Goal: Communication & Community: Share content

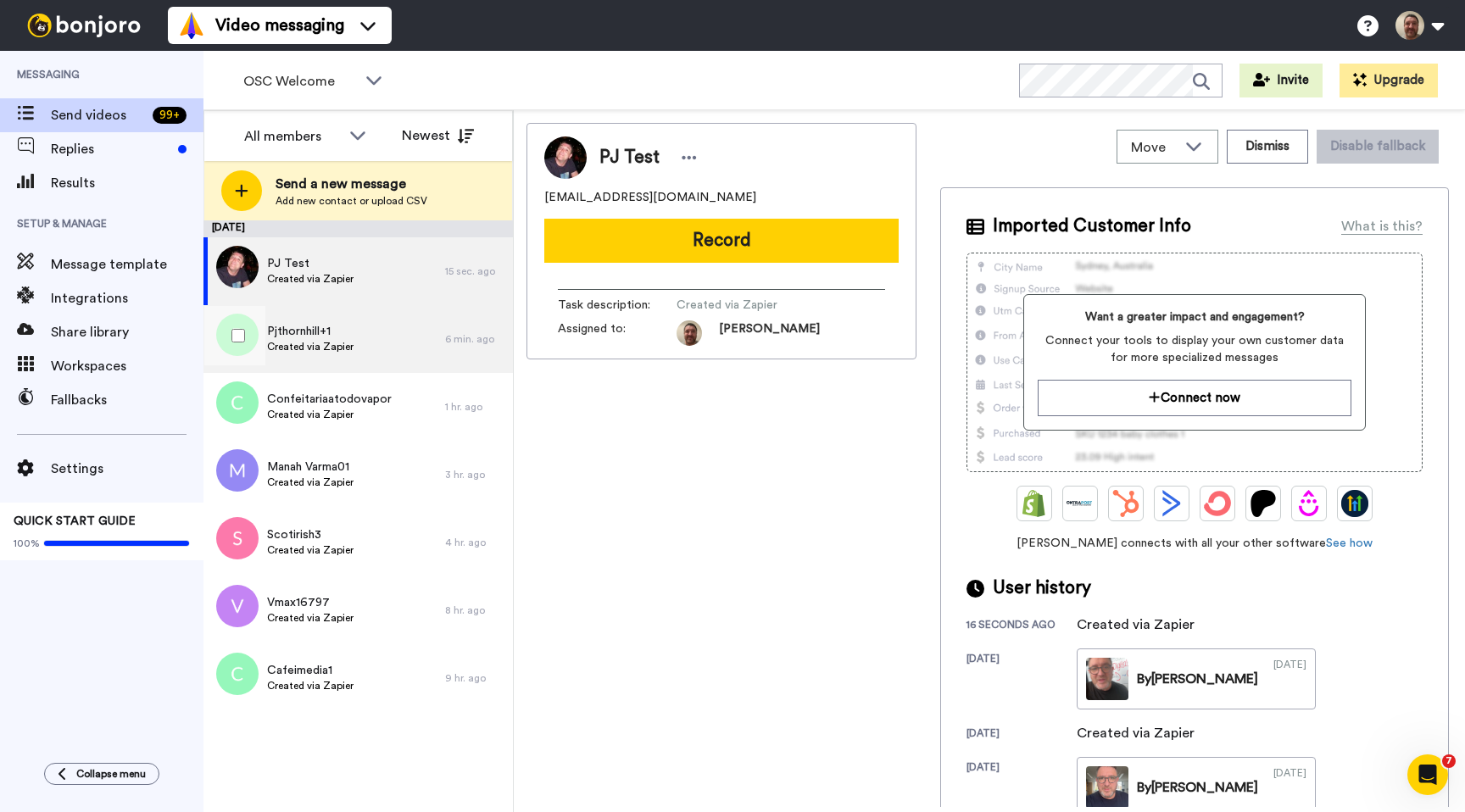
click at [362, 325] on div "Pjthornhill+1 Created via Zapier" at bounding box center [324, 339] width 242 height 68
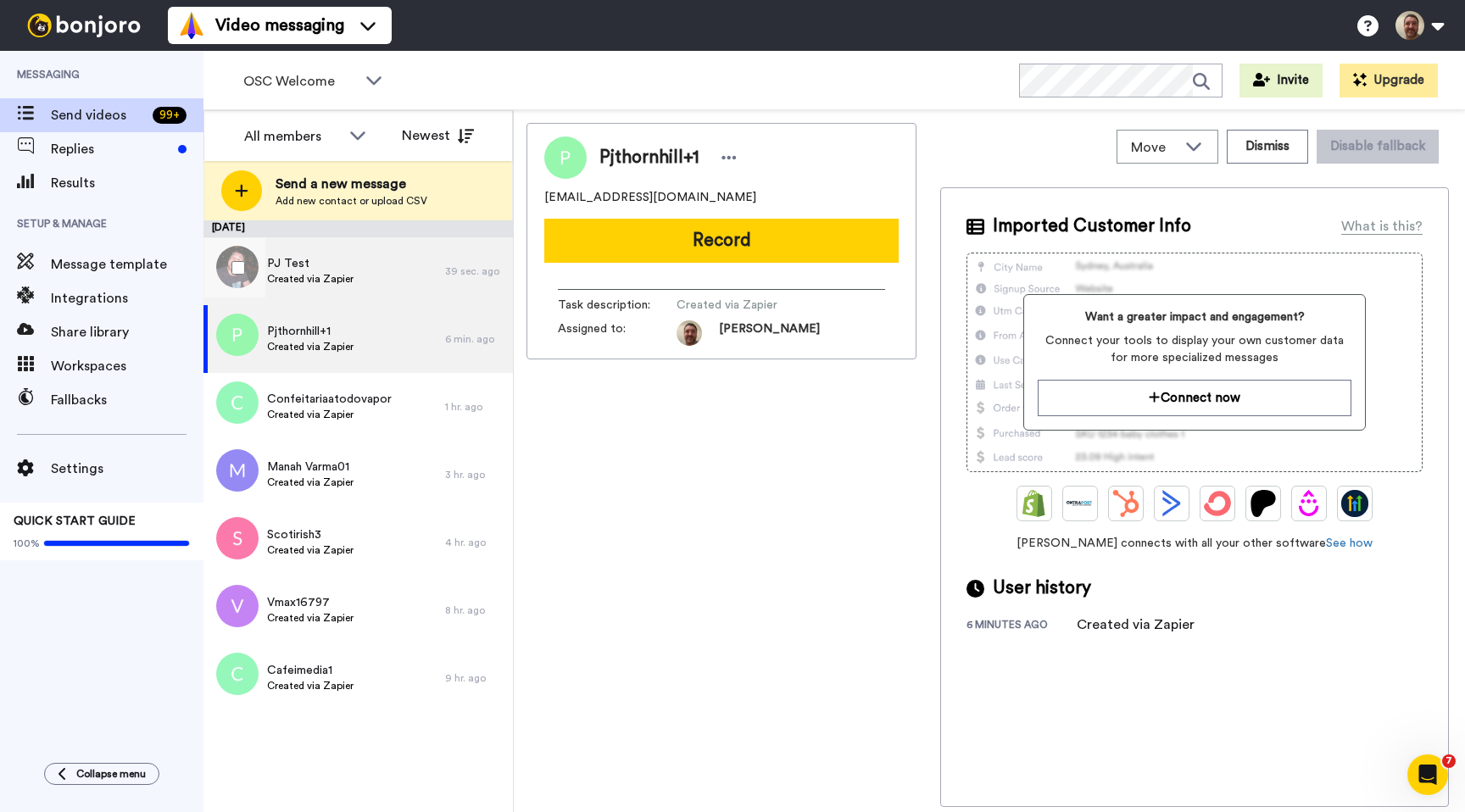
click at [414, 268] on div "PJ Test Created via Zapier" at bounding box center [324, 271] width 242 height 68
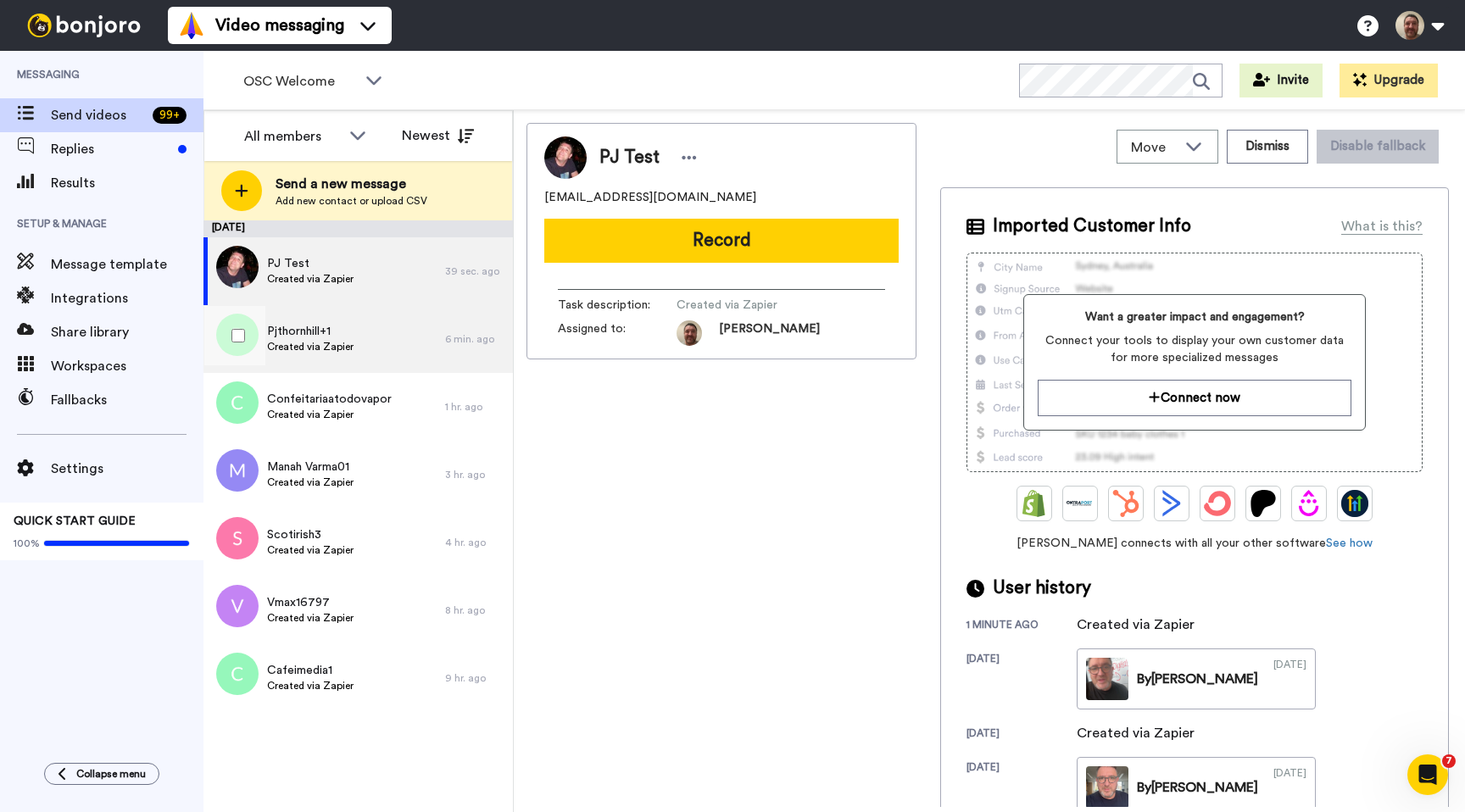
click at [397, 340] on div "Pjthornhill+1 Created via Zapier" at bounding box center [324, 339] width 242 height 68
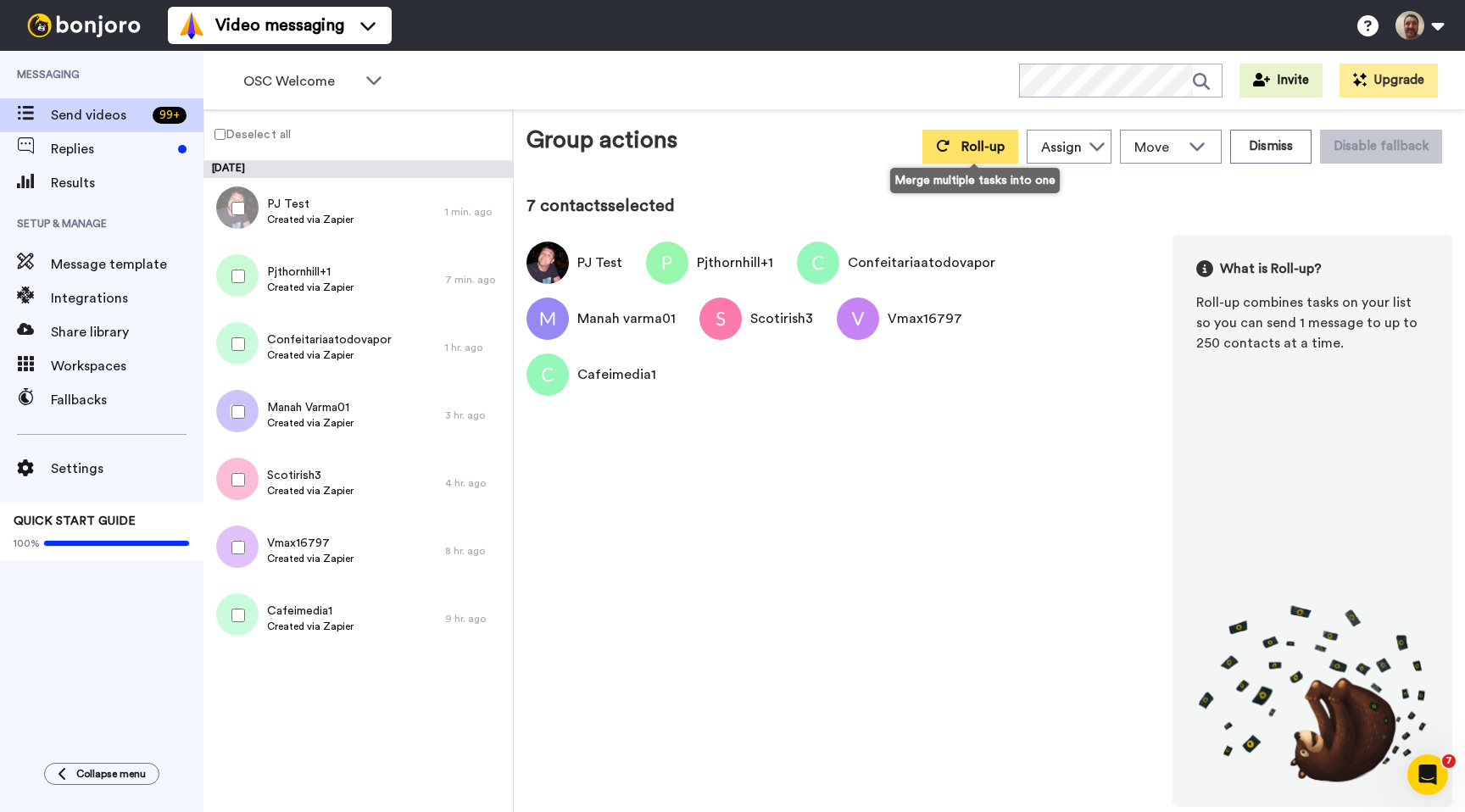
click at [962, 160] on button "Roll-up" at bounding box center [970, 147] width 96 height 34
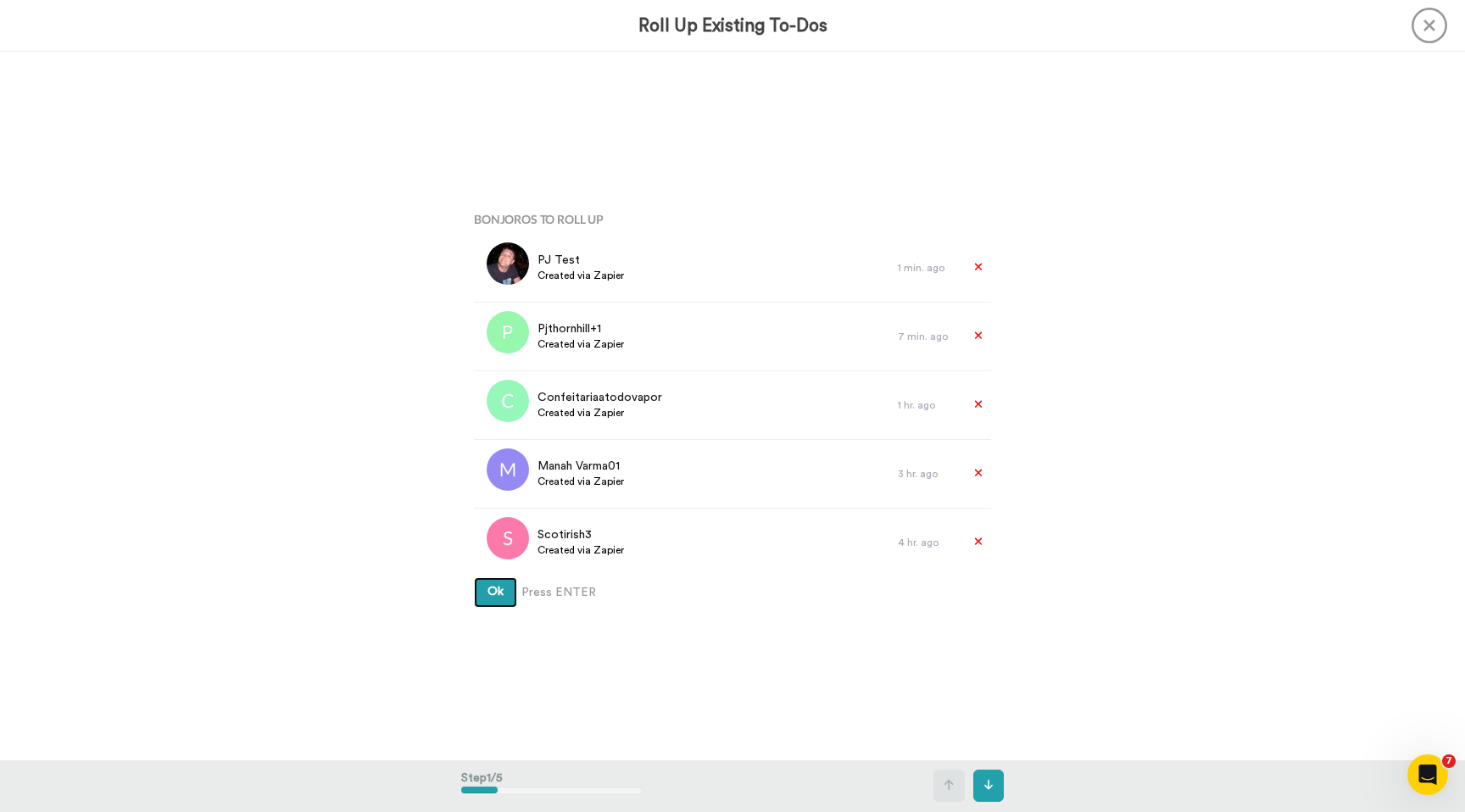
click at [497, 586] on span "Ok" at bounding box center [495, 592] width 17 height 12
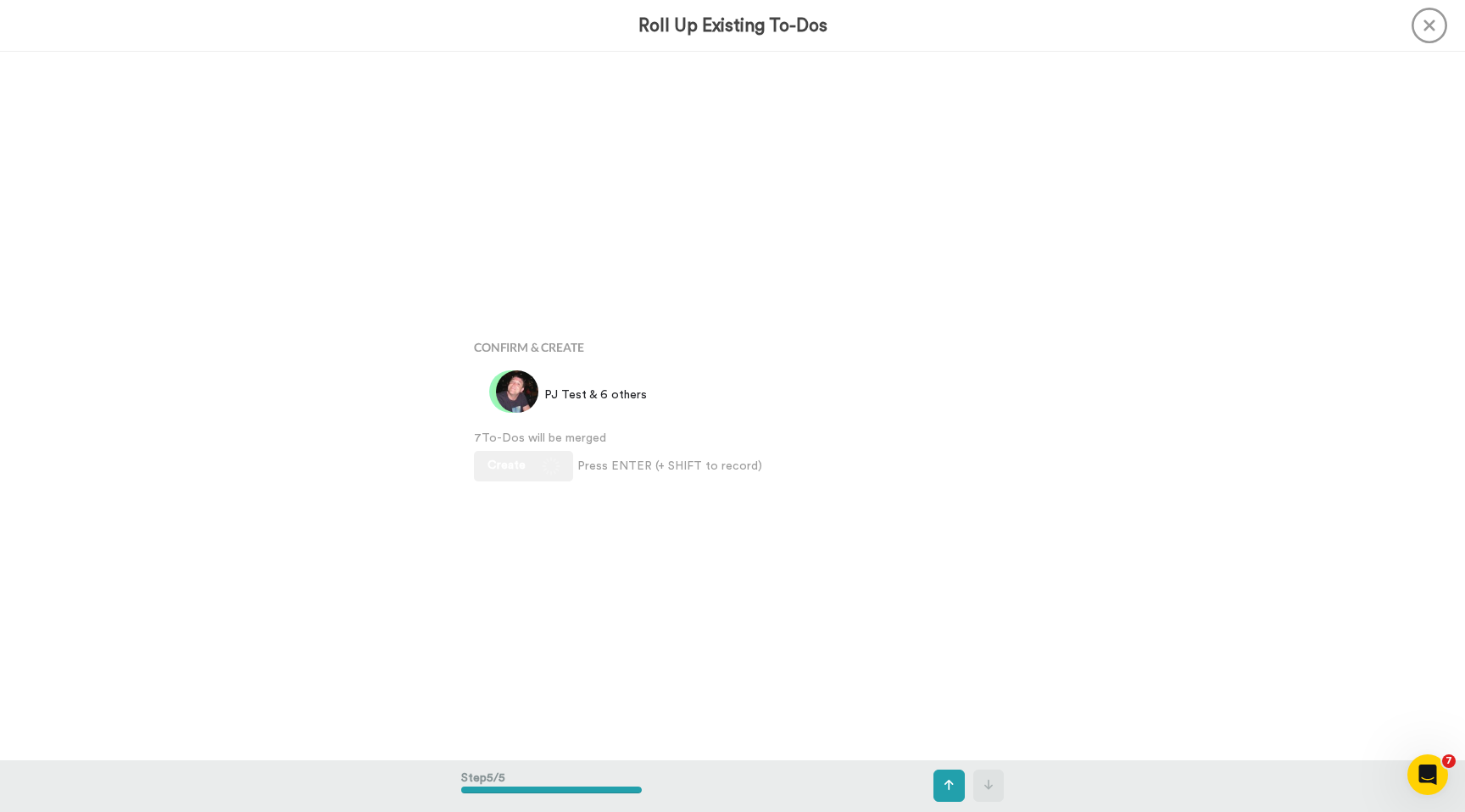
scroll to position [2833, 0]
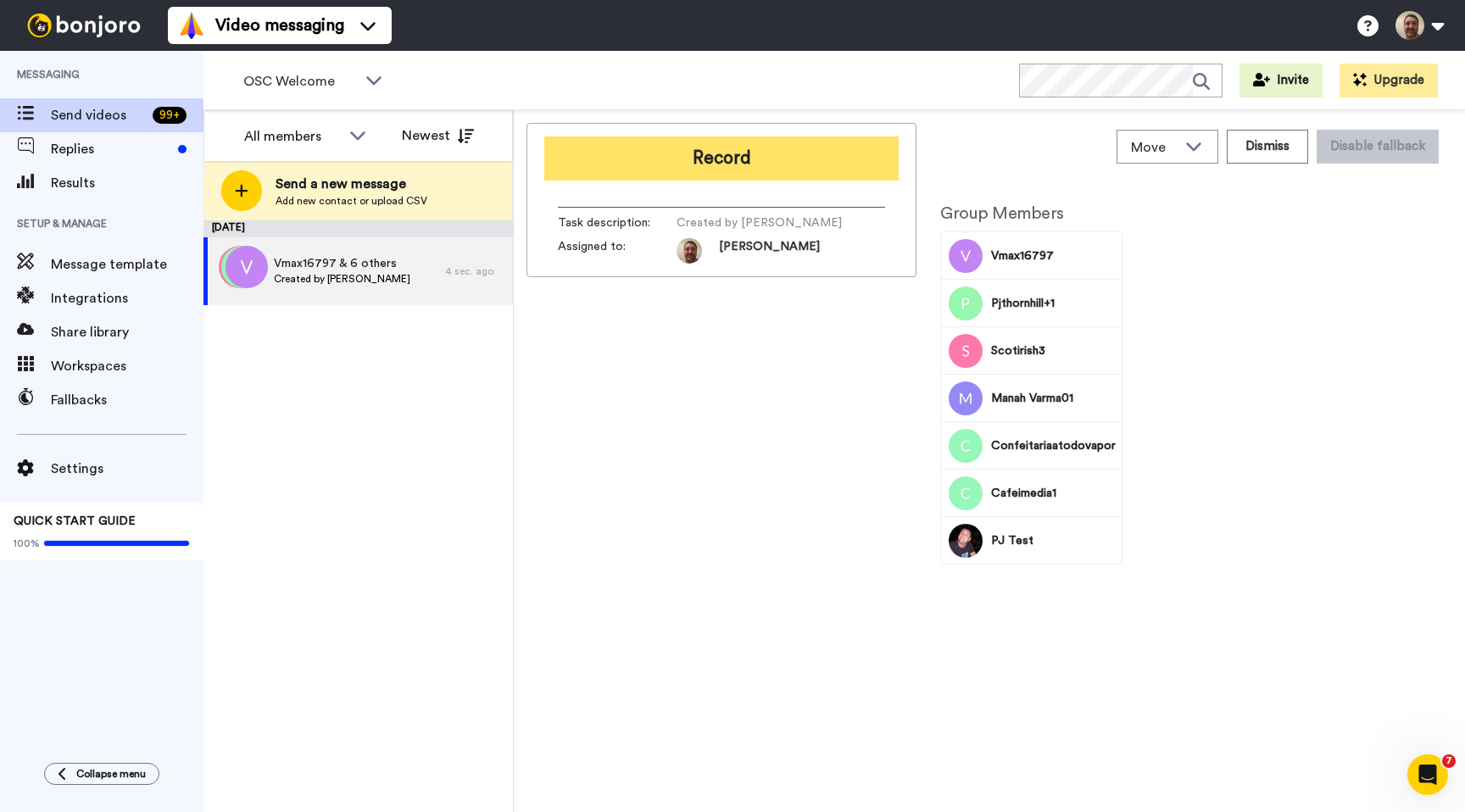
click at [705, 166] on button "Record" at bounding box center [721, 158] width 355 height 44
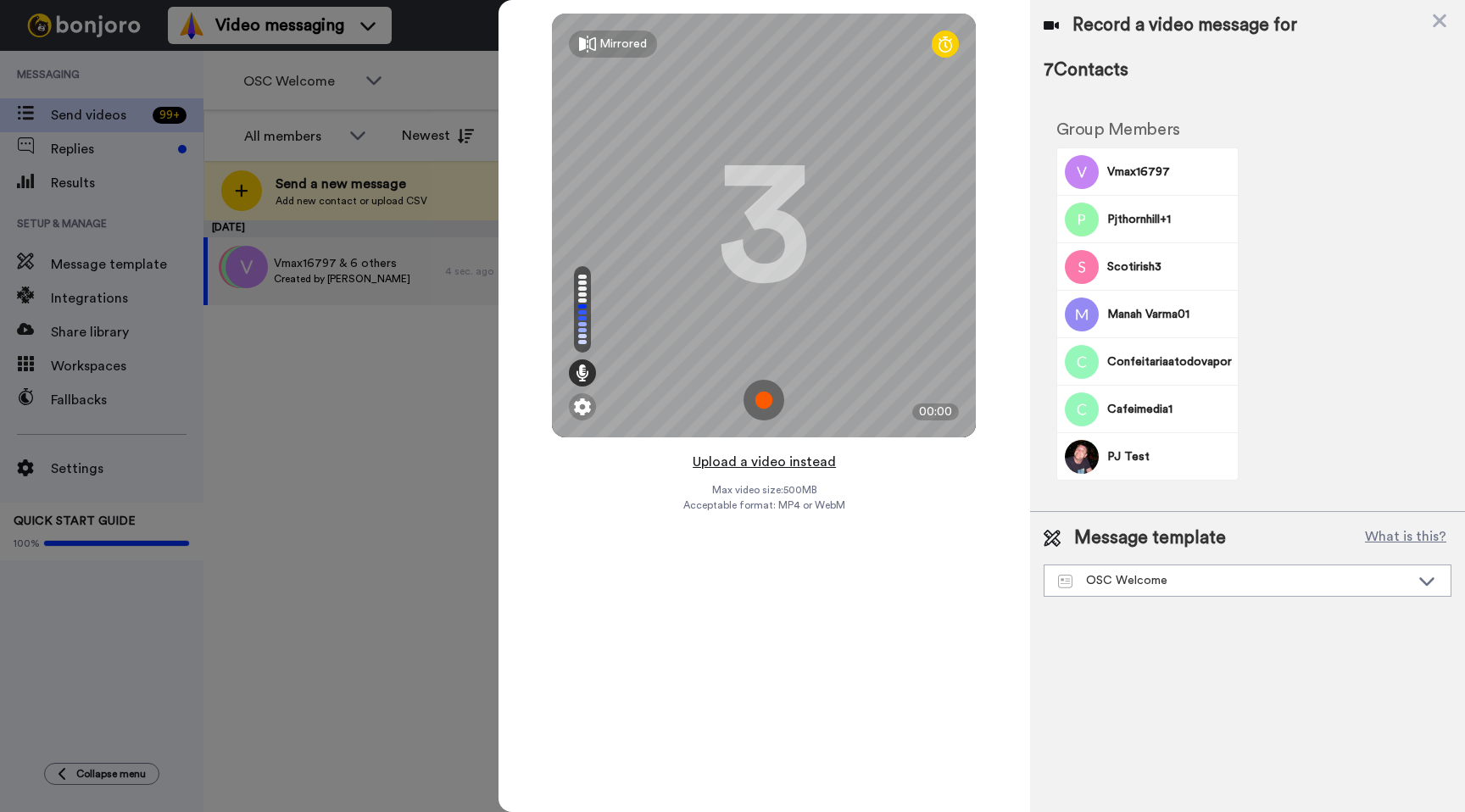
click at [750, 462] on button "Upload a video instead" at bounding box center [765, 461] width 153 height 22
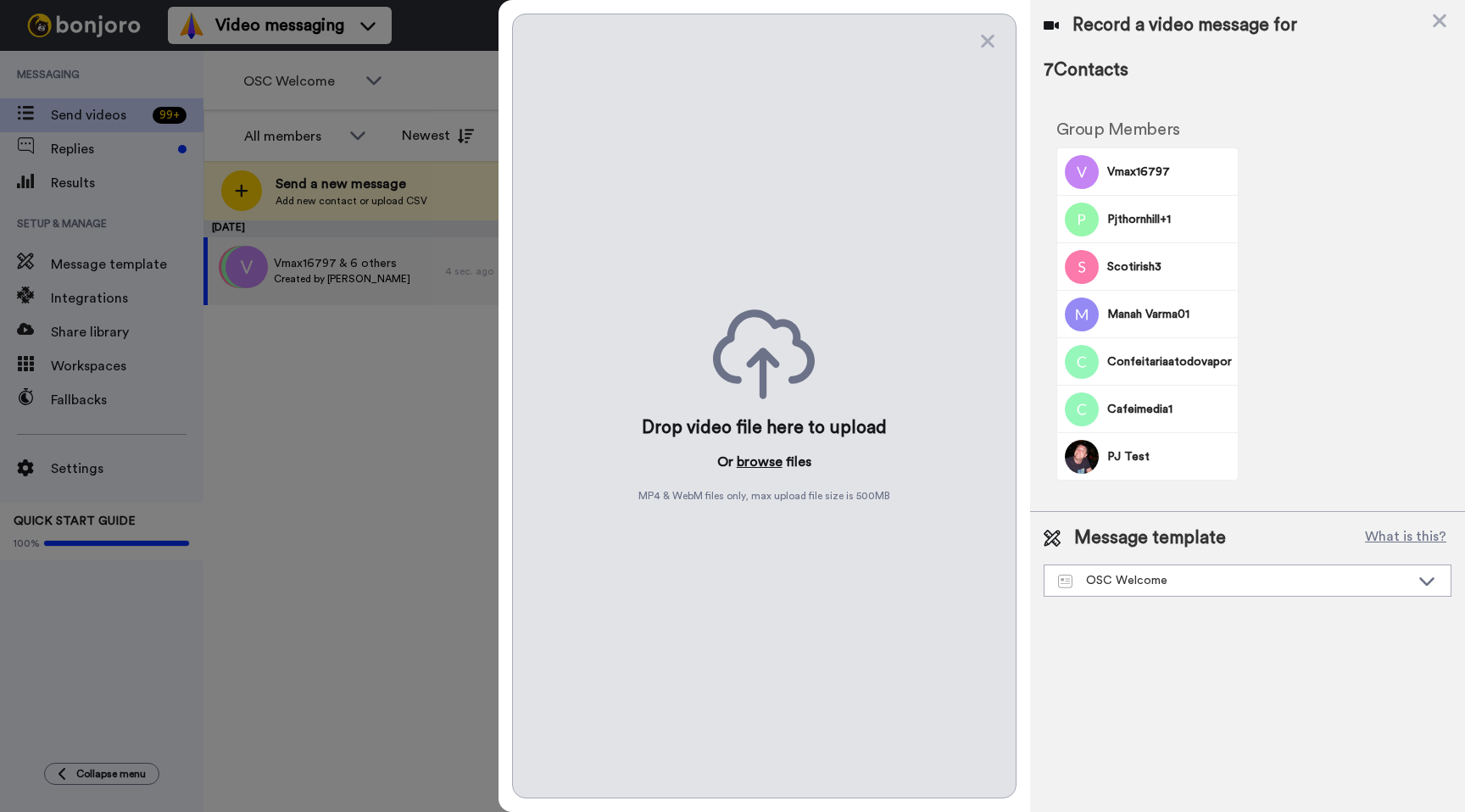
click at [763, 462] on button "browse" at bounding box center [759, 461] width 46 height 20
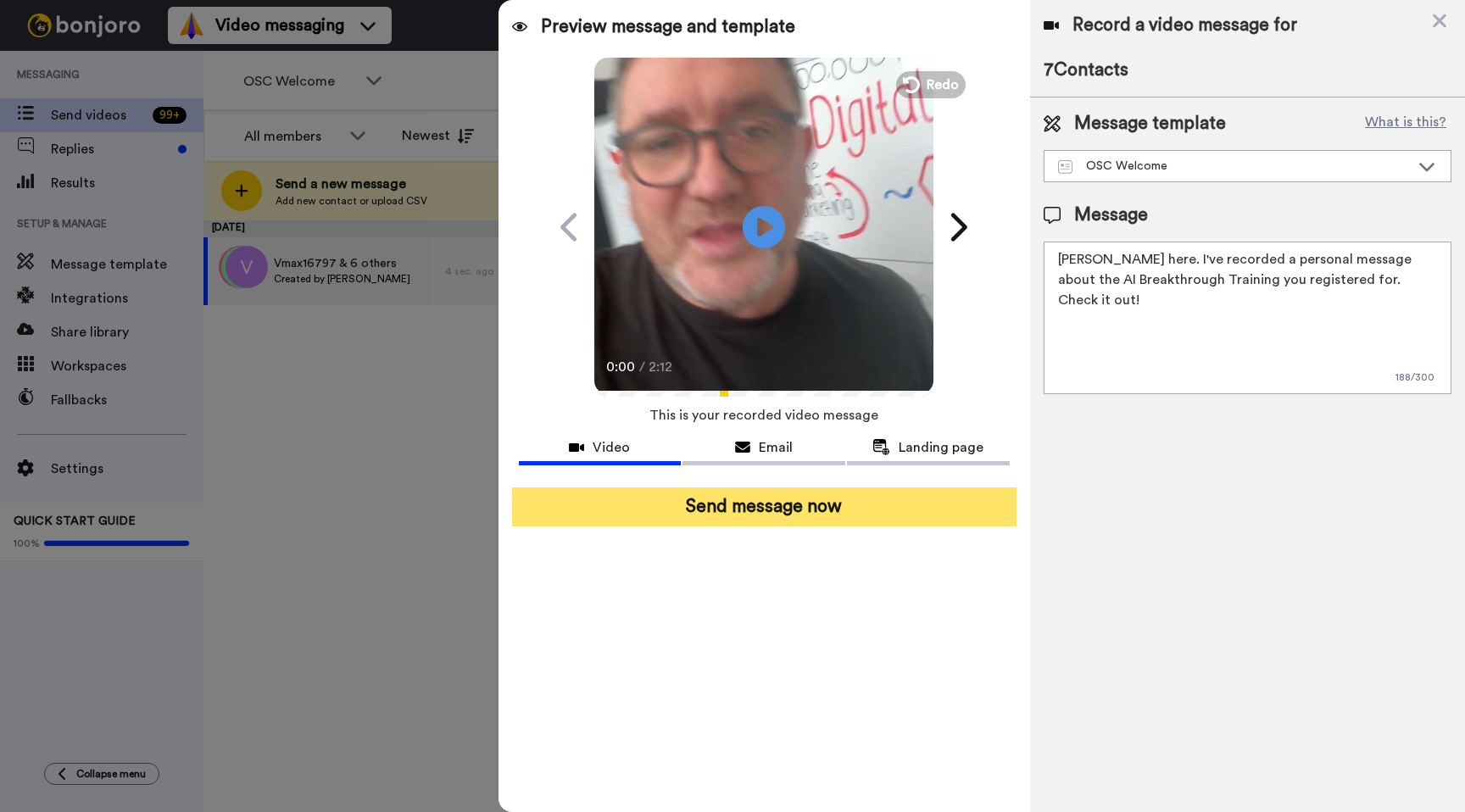
click at [791, 505] on button "Send message now" at bounding box center [764, 507] width 504 height 39
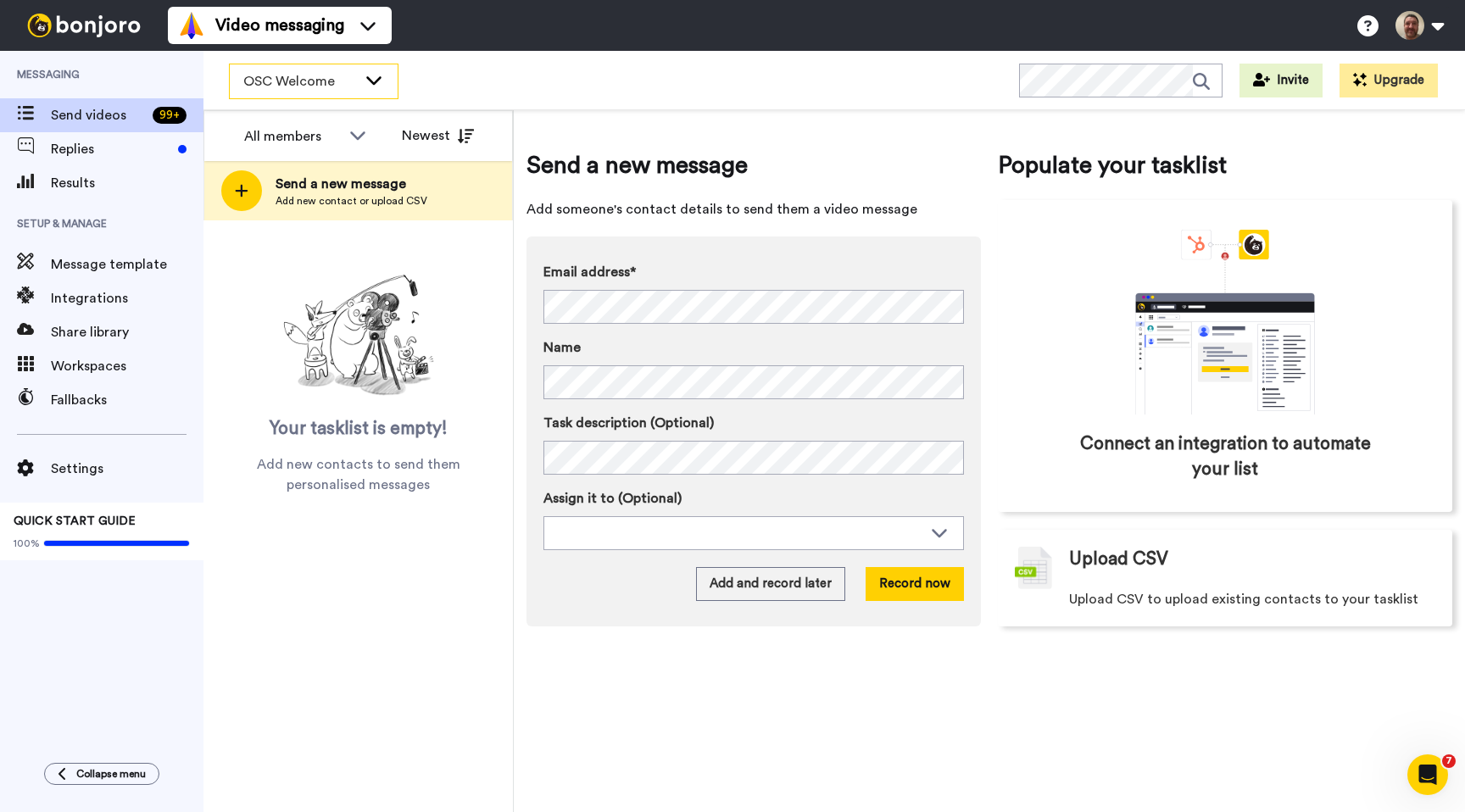
click at [366, 74] on icon at bounding box center [373, 79] width 20 height 17
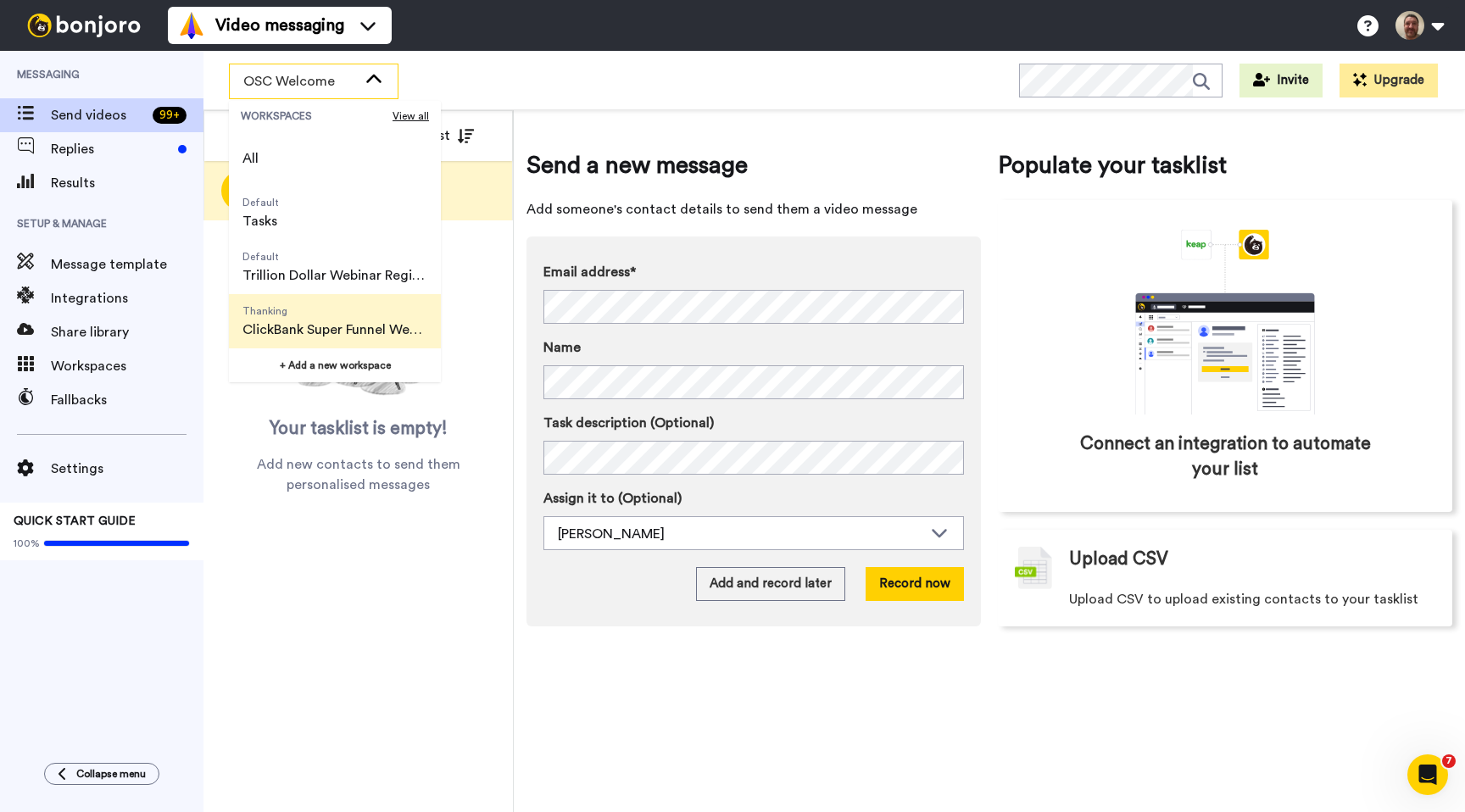
click at [332, 324] on span "ClickBank Super Funnel Webinar Registrants" at bounding box center [335, 329] width 185 height 20
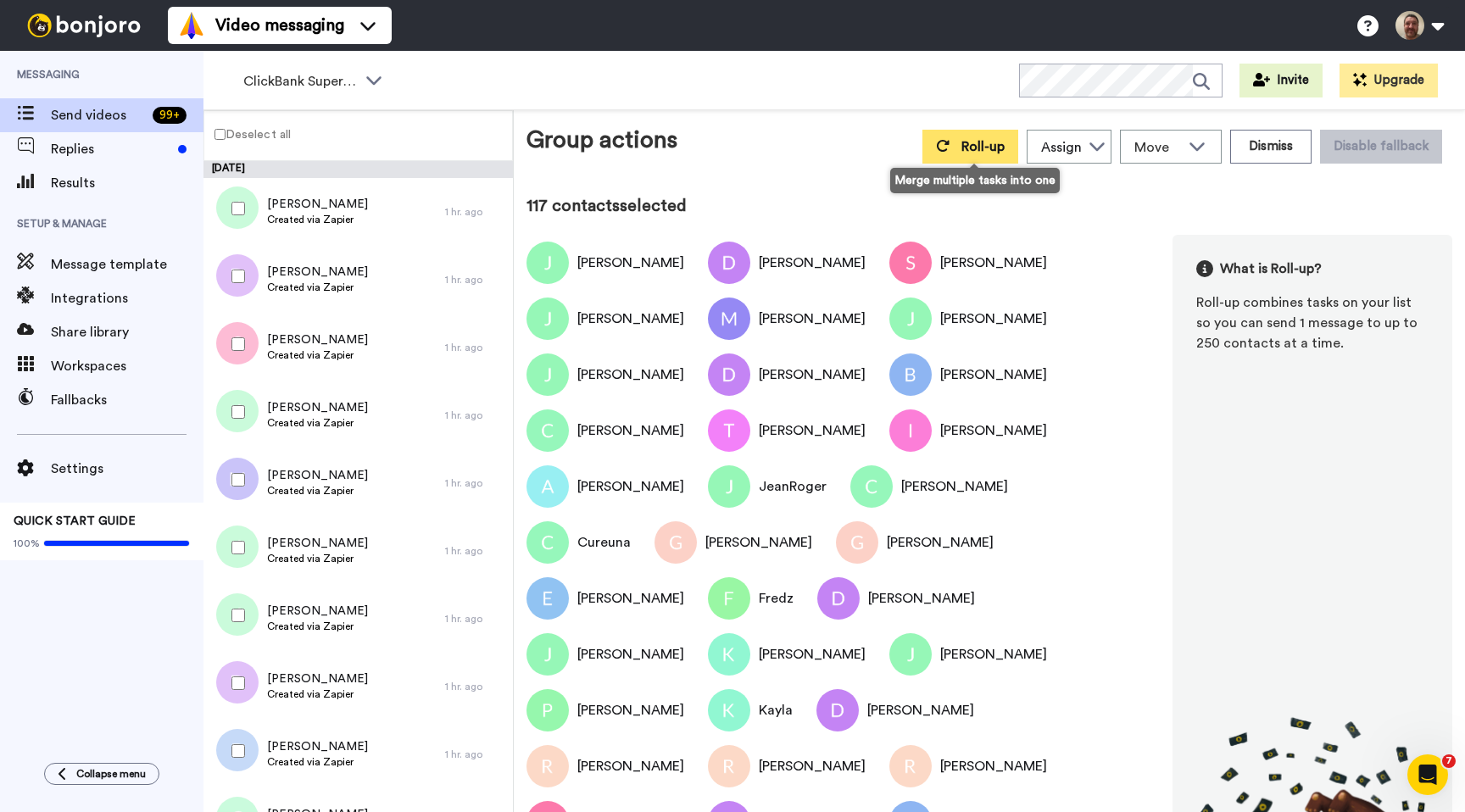
click at [963, 142] on button "Roll-up" at bounding box center [970, 147] width 96 height 34
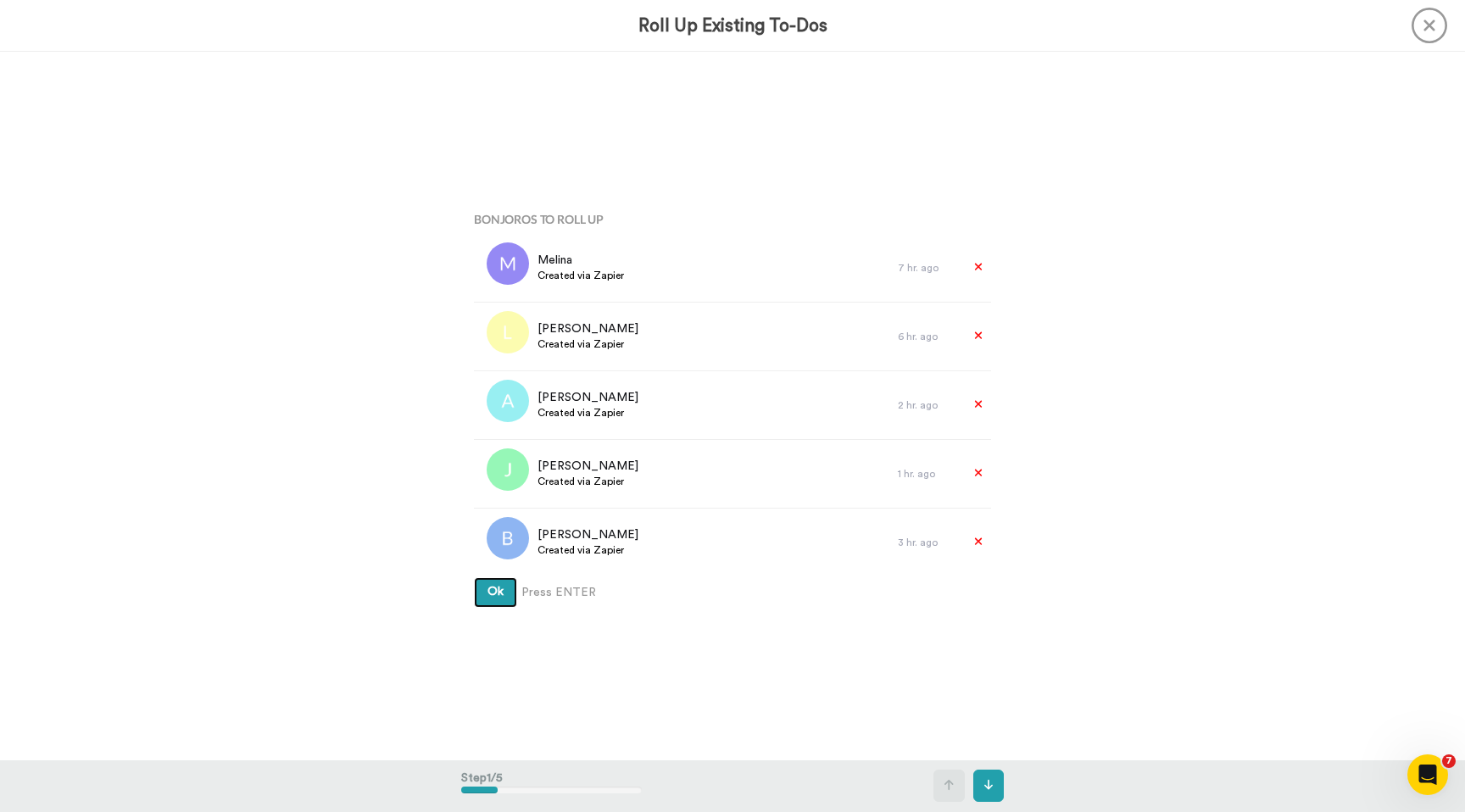
click at [474, 577] on button "Ok" at bounding box center [495, 592] width 44 height 30
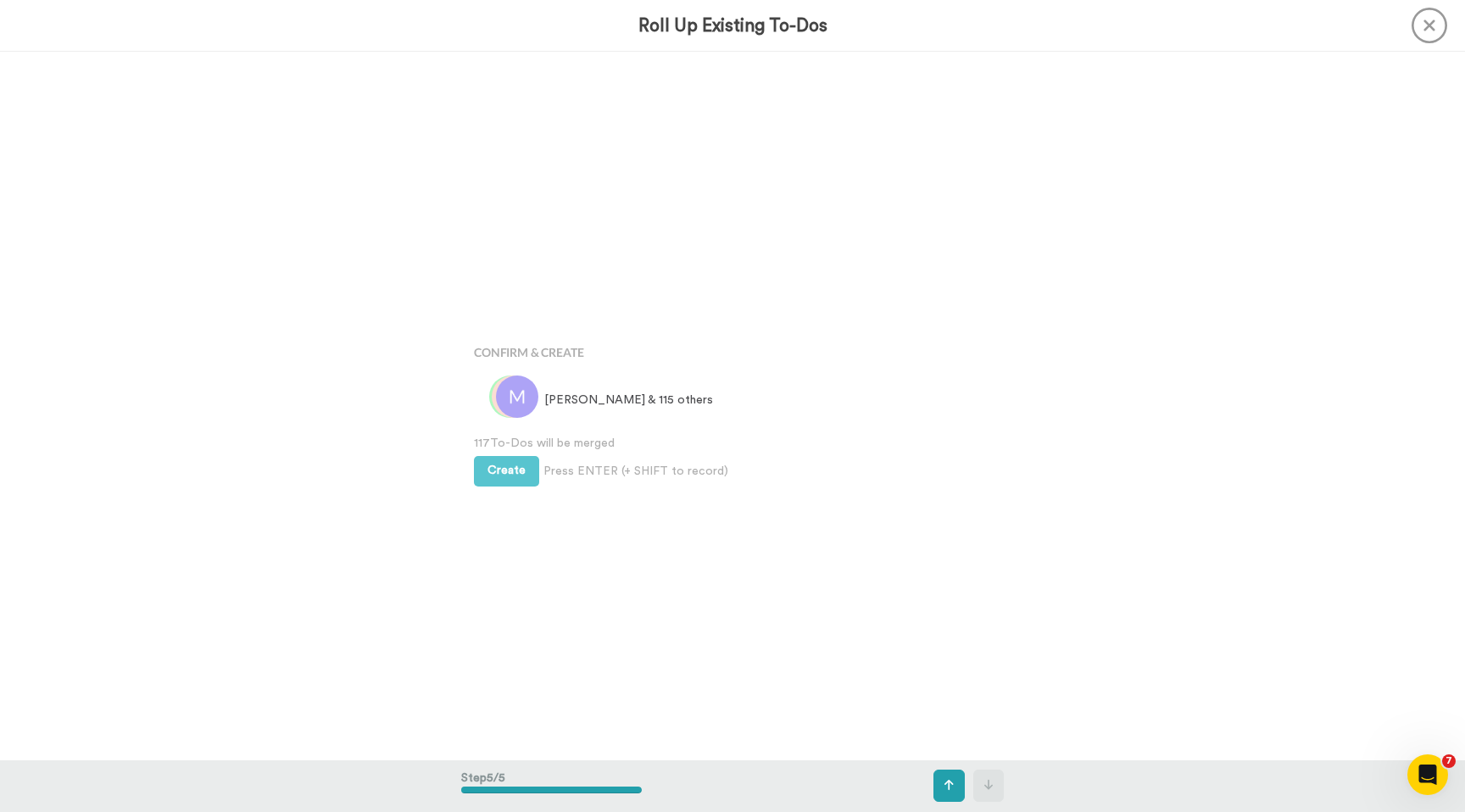
scroll to position [2833, 0]
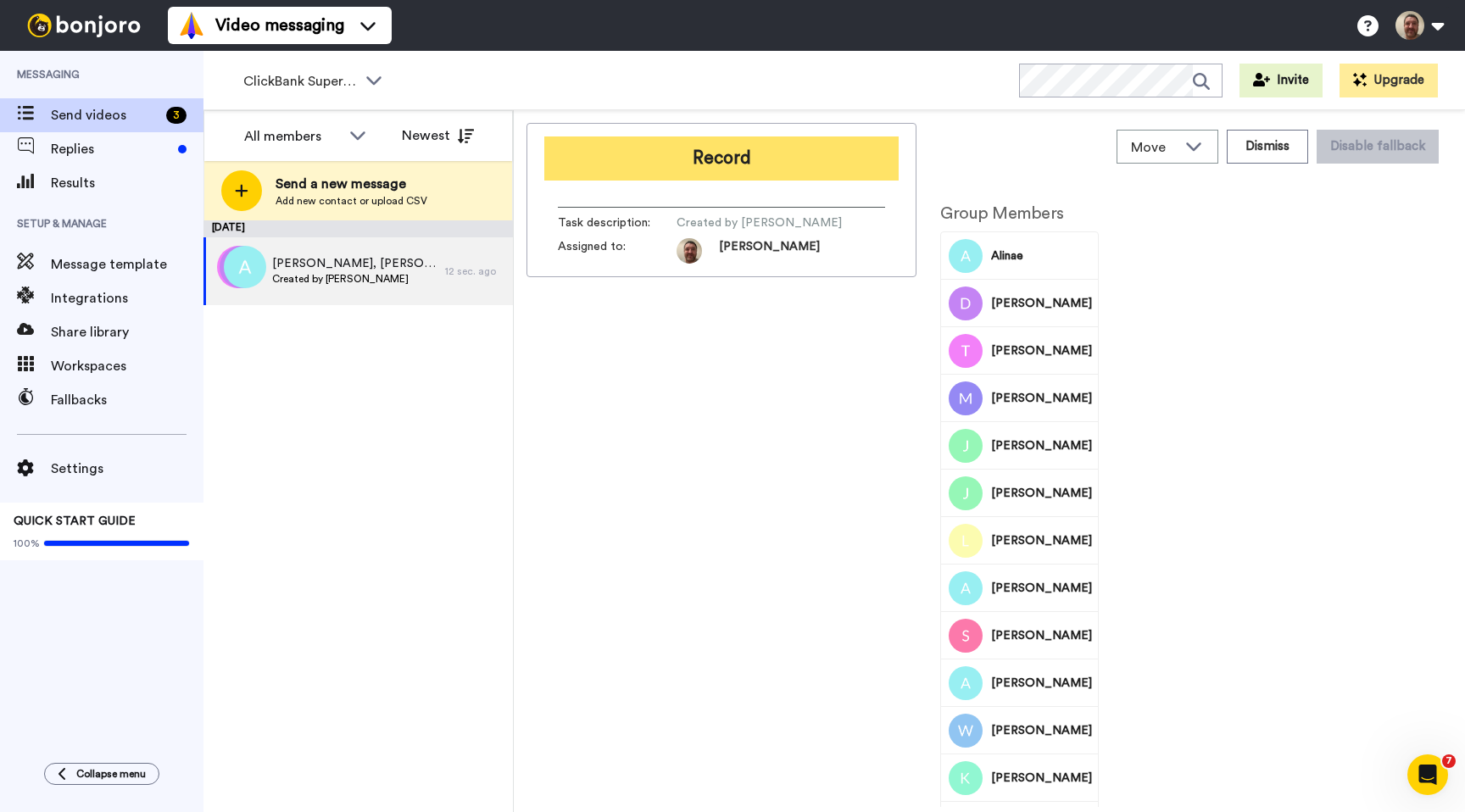
click at [758, 163] on button "Record" at bounding box center [721, 158] width 355 height 44
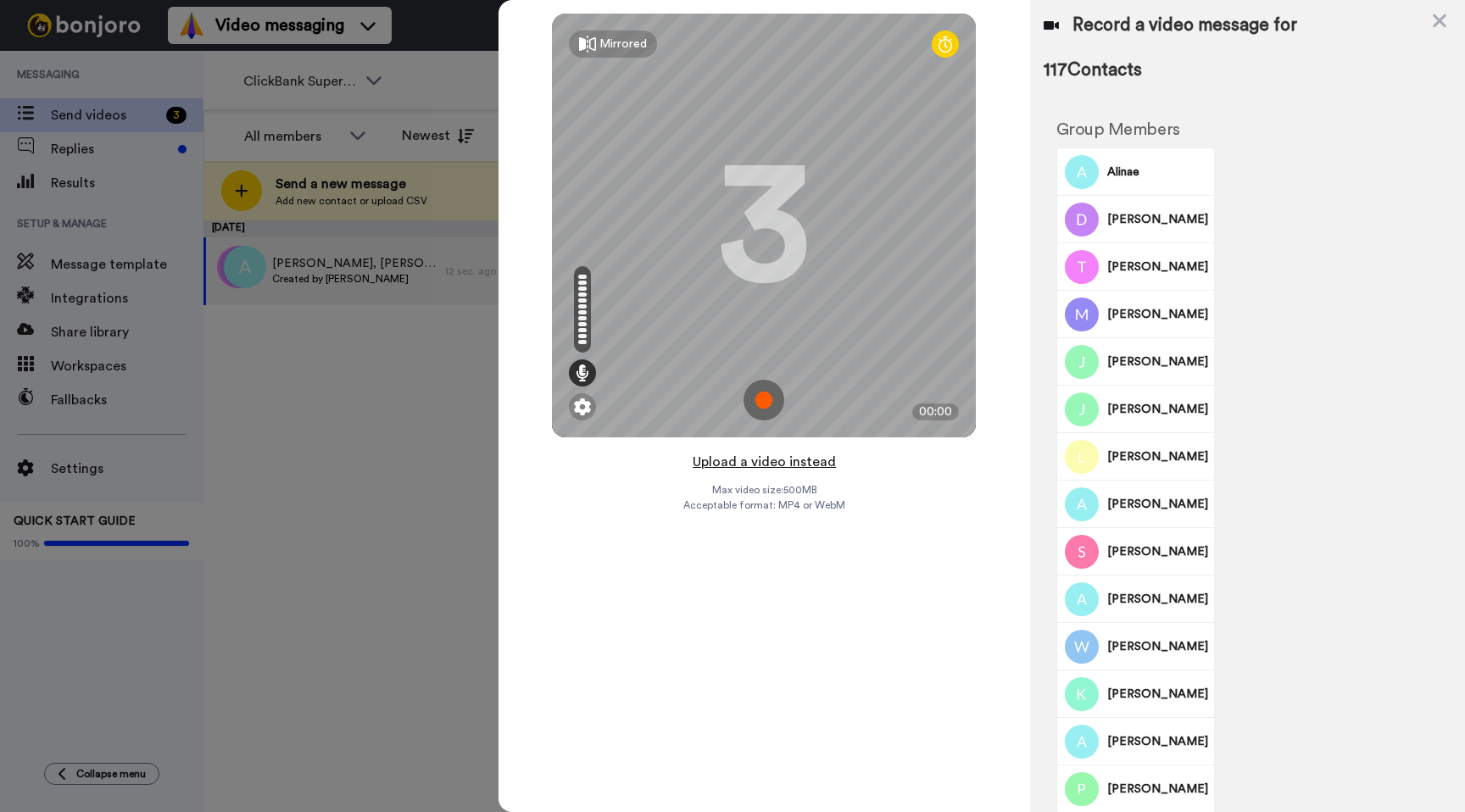
click at [760, 458] on button "Upload a video instead" at bounding box center [765, 461] width 153 height 22
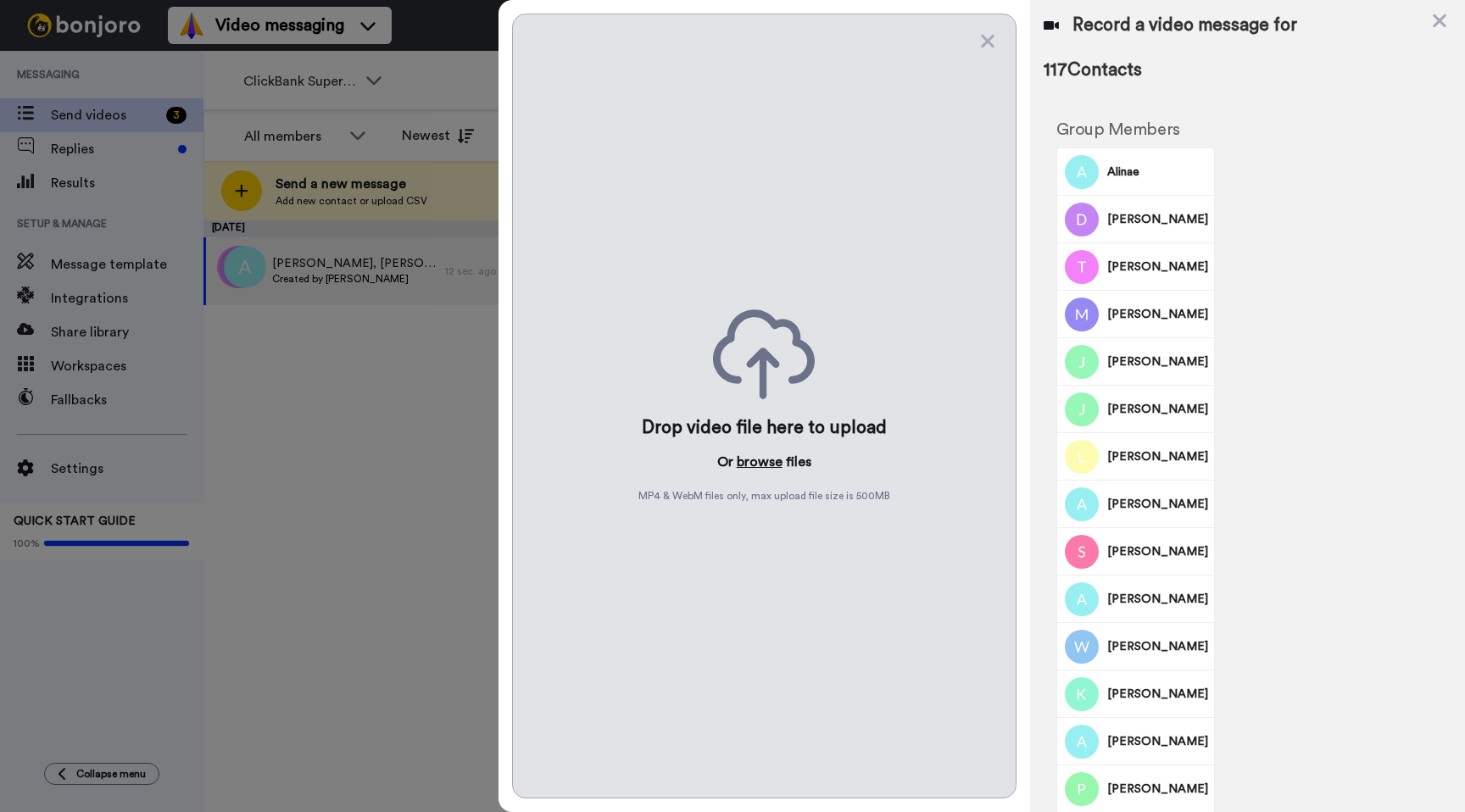
click at [756, 462] on button "browse" at bounding box center [759, 461] width 46 height 20
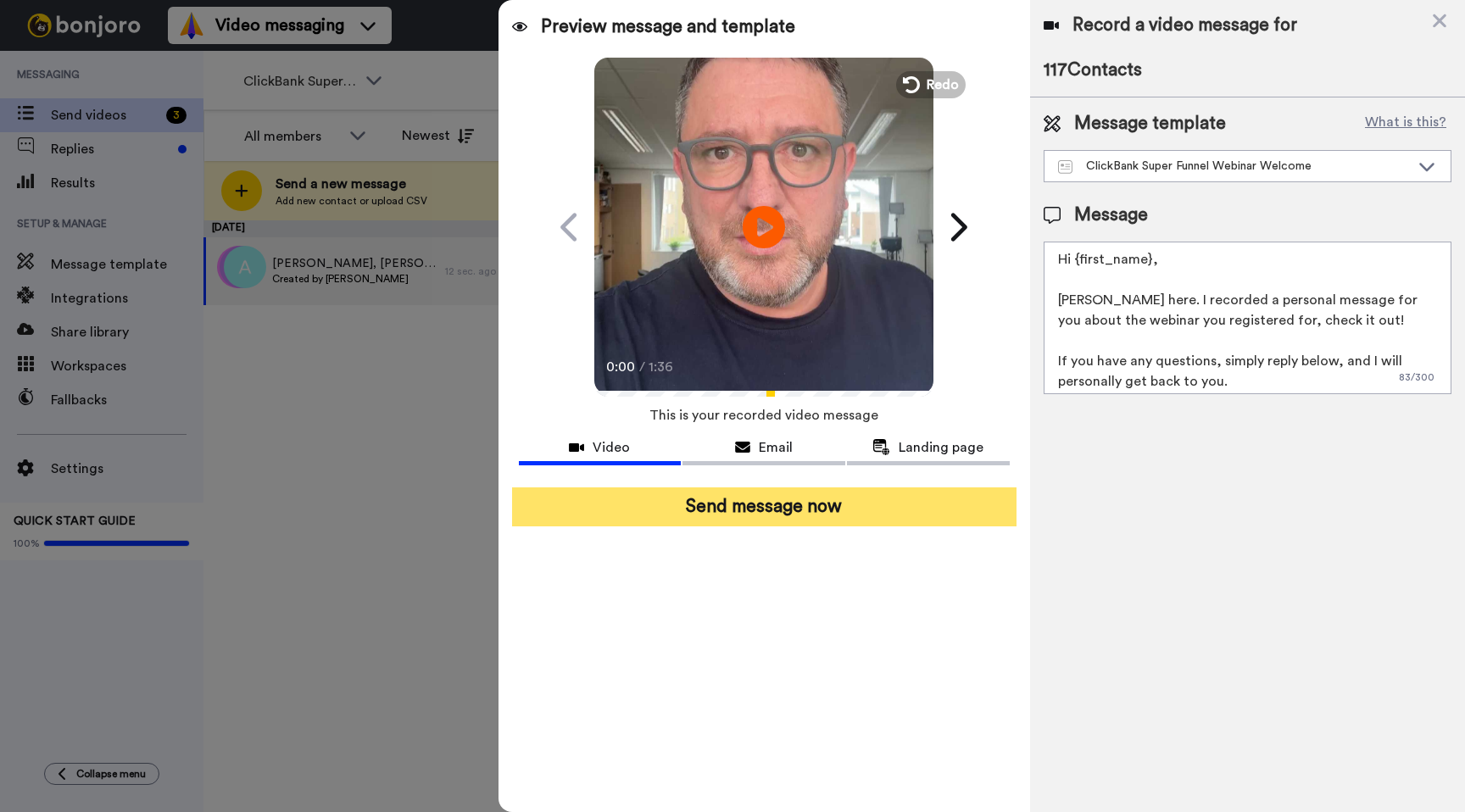
click at [762, 498] on button "Send message now" at bounding box center [764, 507] width 504 height 39
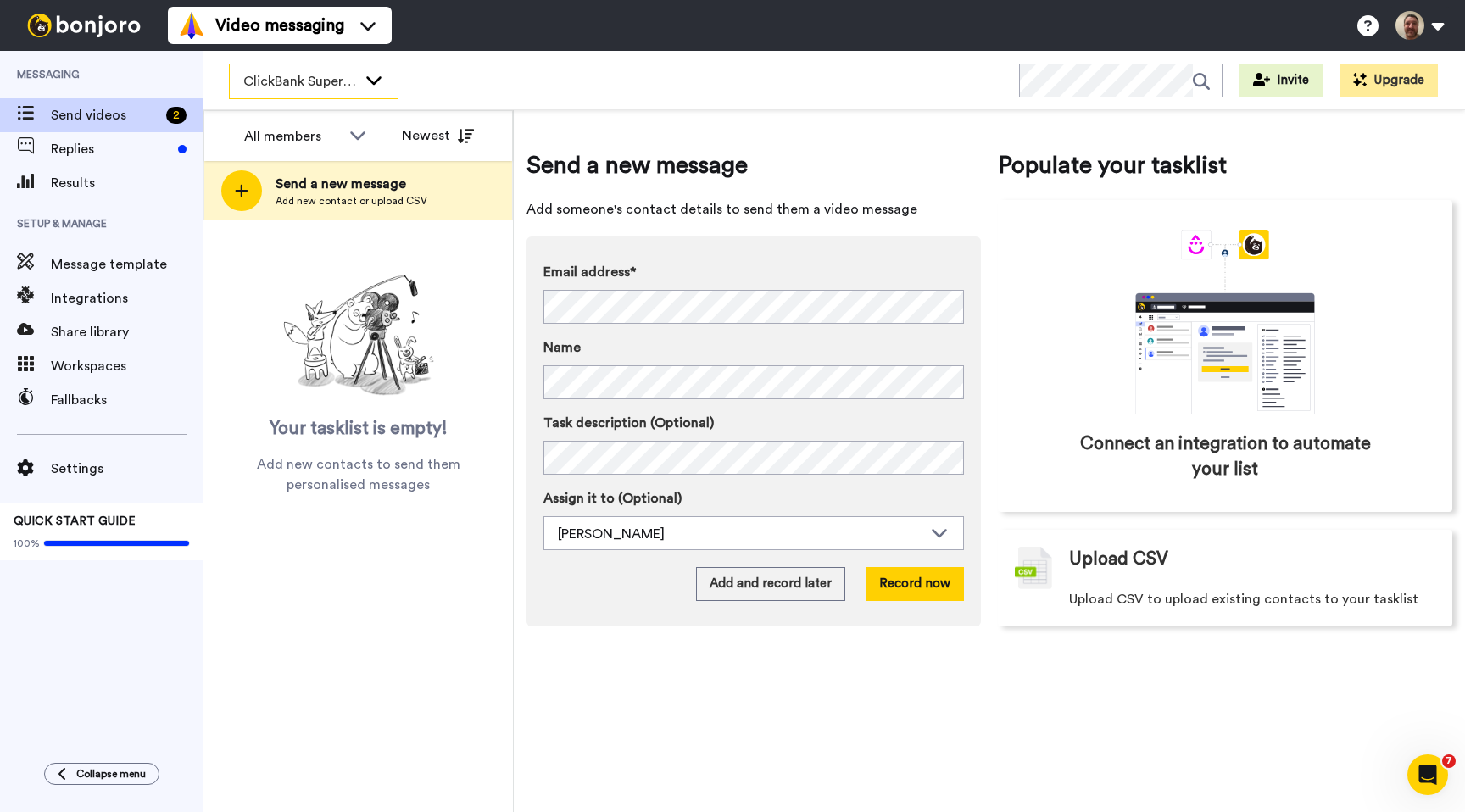
click at [383, 81] on icon at bounding box center [373, 79] width 20 height 17
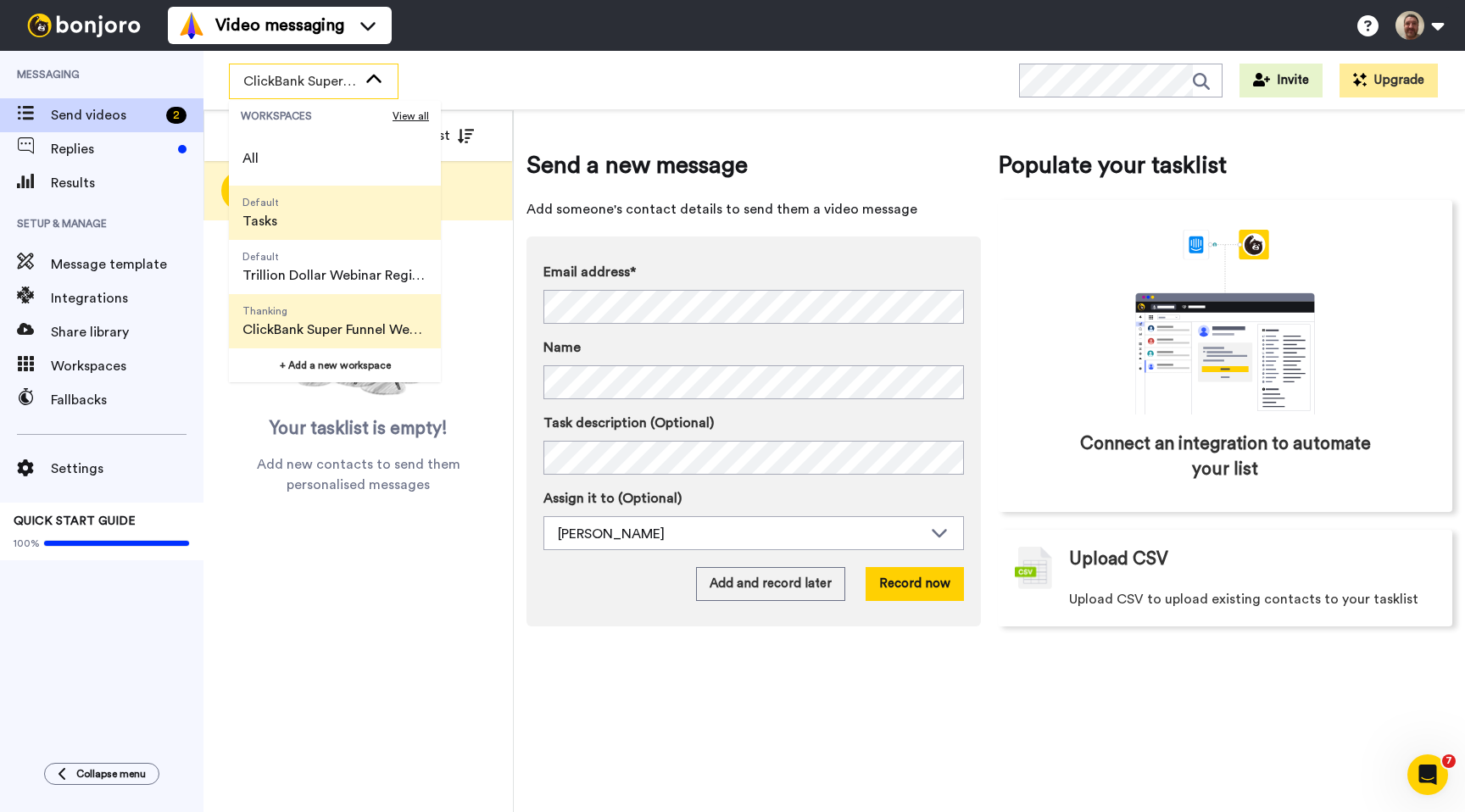
scroll to position [109, 0]
